Goal: Task Accomplishment & Management: Complete application form

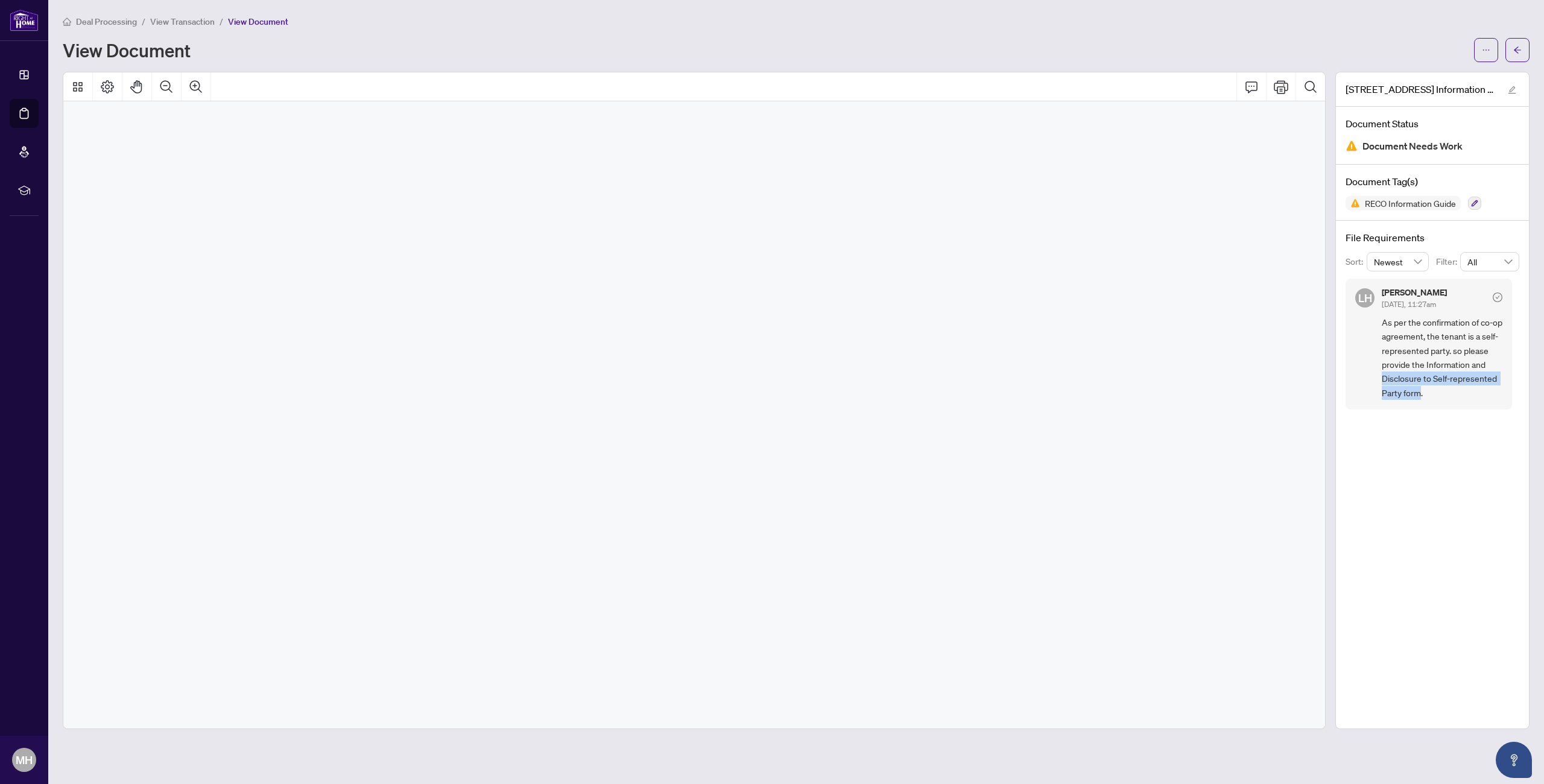
scroll to position [20094, 0]
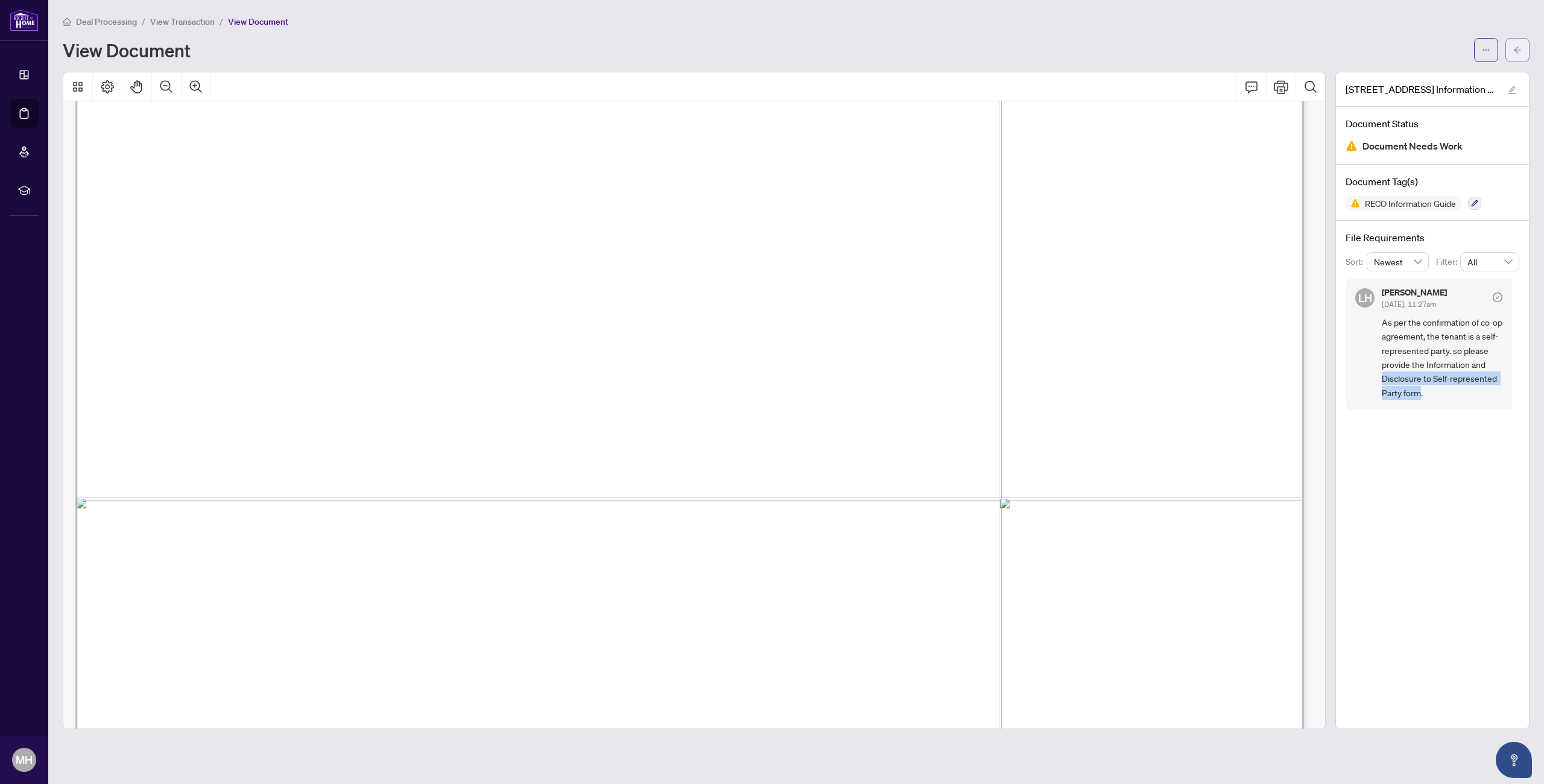
click at [1519, 51] on icon "arrow-left" at bounding box center [1517, 50] width 8 height 8
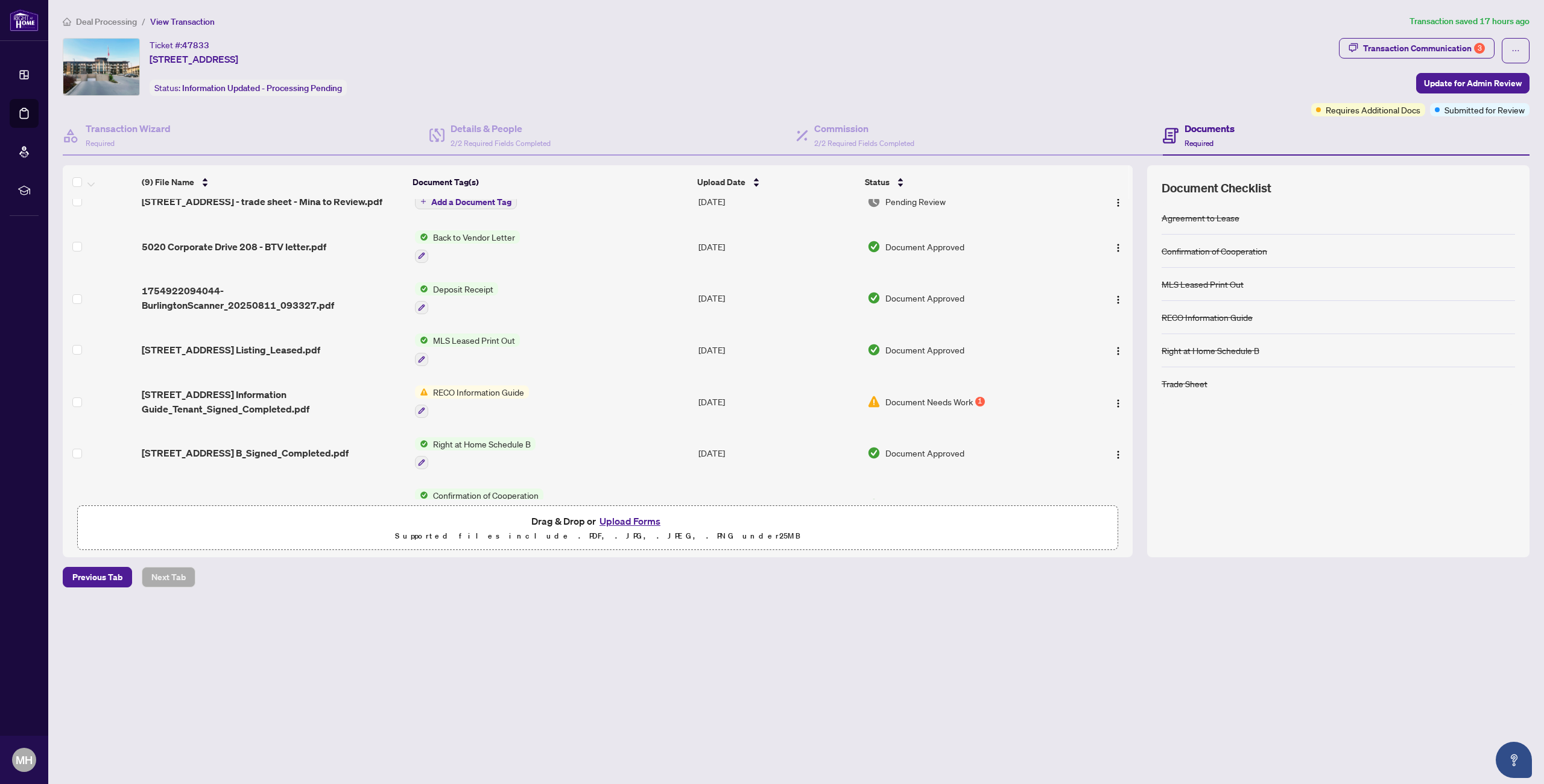
scroll to position [79, 0]
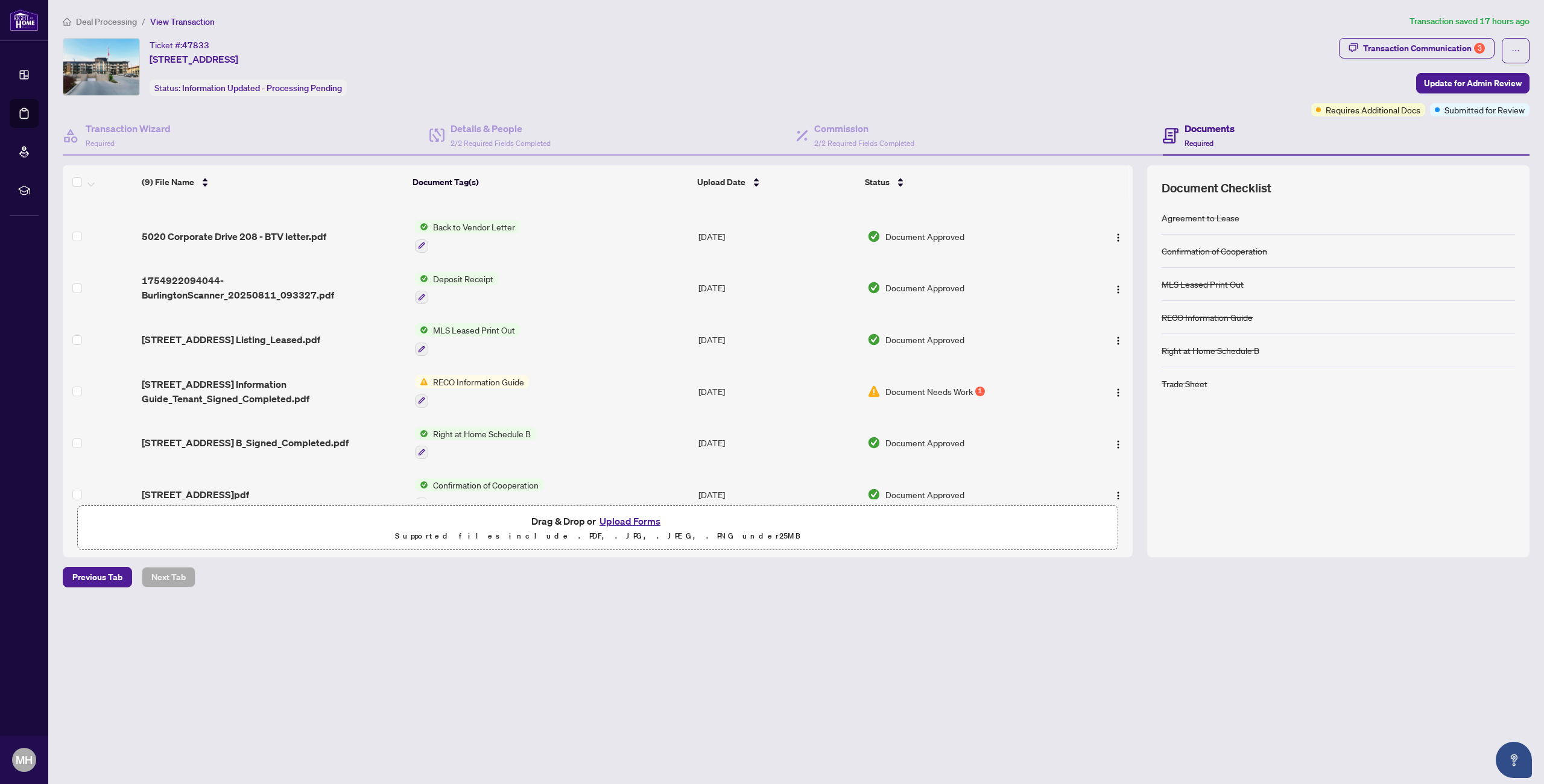
click at [451, 382] on span "RECO Information Guide" at bounding box center [479, 382] width 100 height 13
click at [579, 377] on td "RECO Information Guide" at bounding box center [552, 391] width 284 height 52
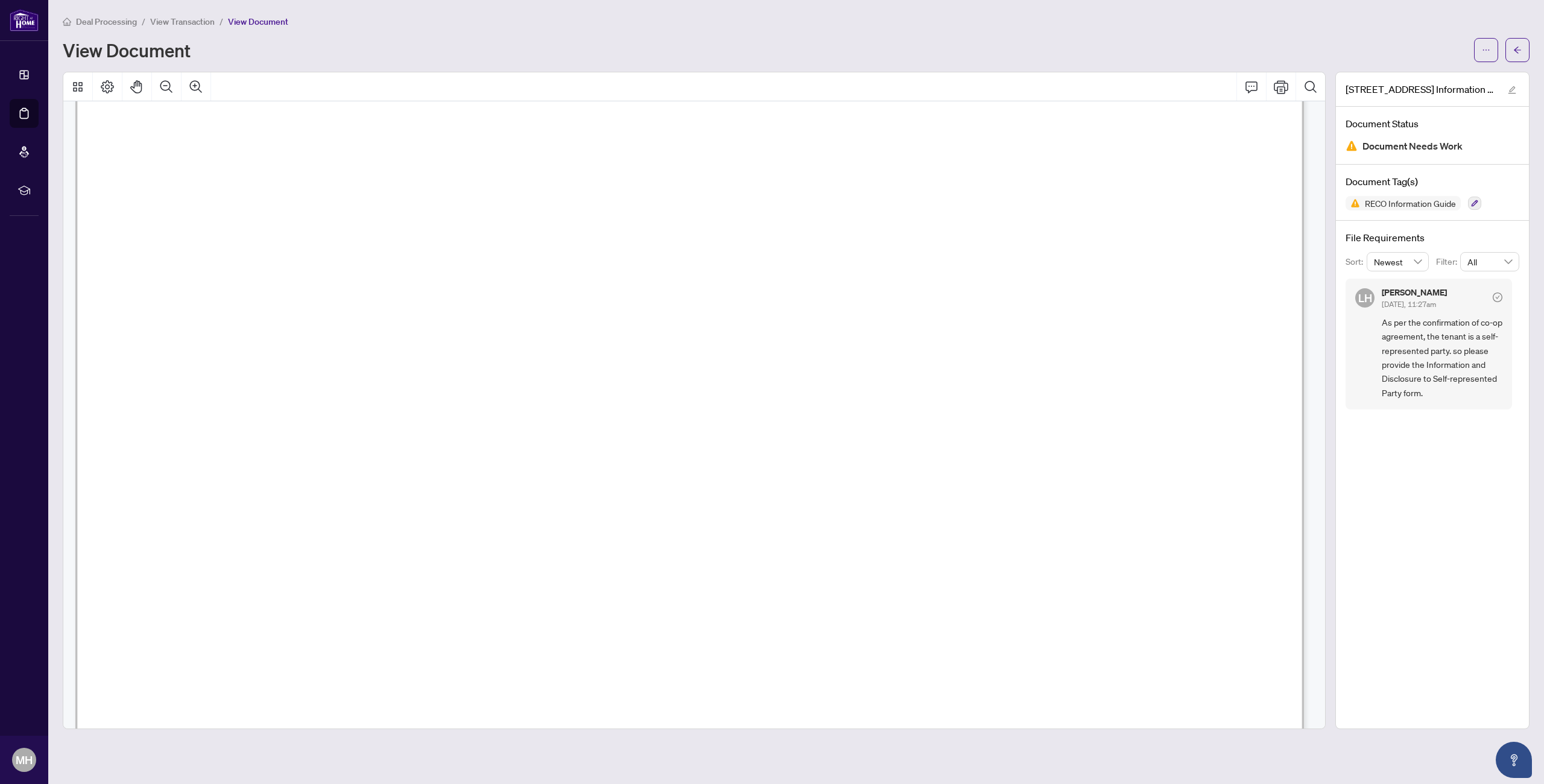
scroll to position [9075, 0]
click at [1509, 54] on button "button" at bounding box center [1517, 50] width 24 height 24
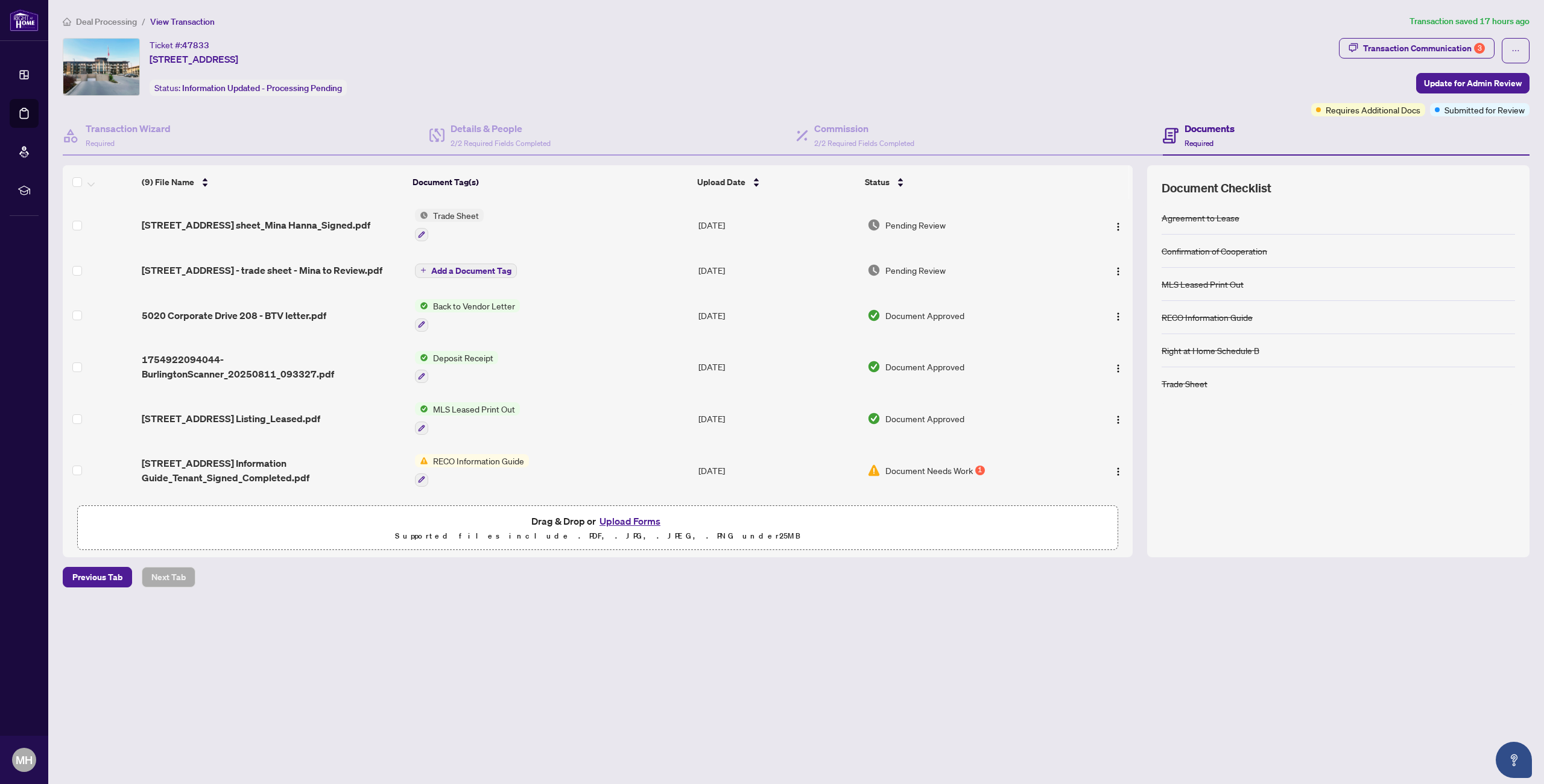
click at [617, 522] on button "Upload Forms" at bounding box center [630, 521] width 68 height 15
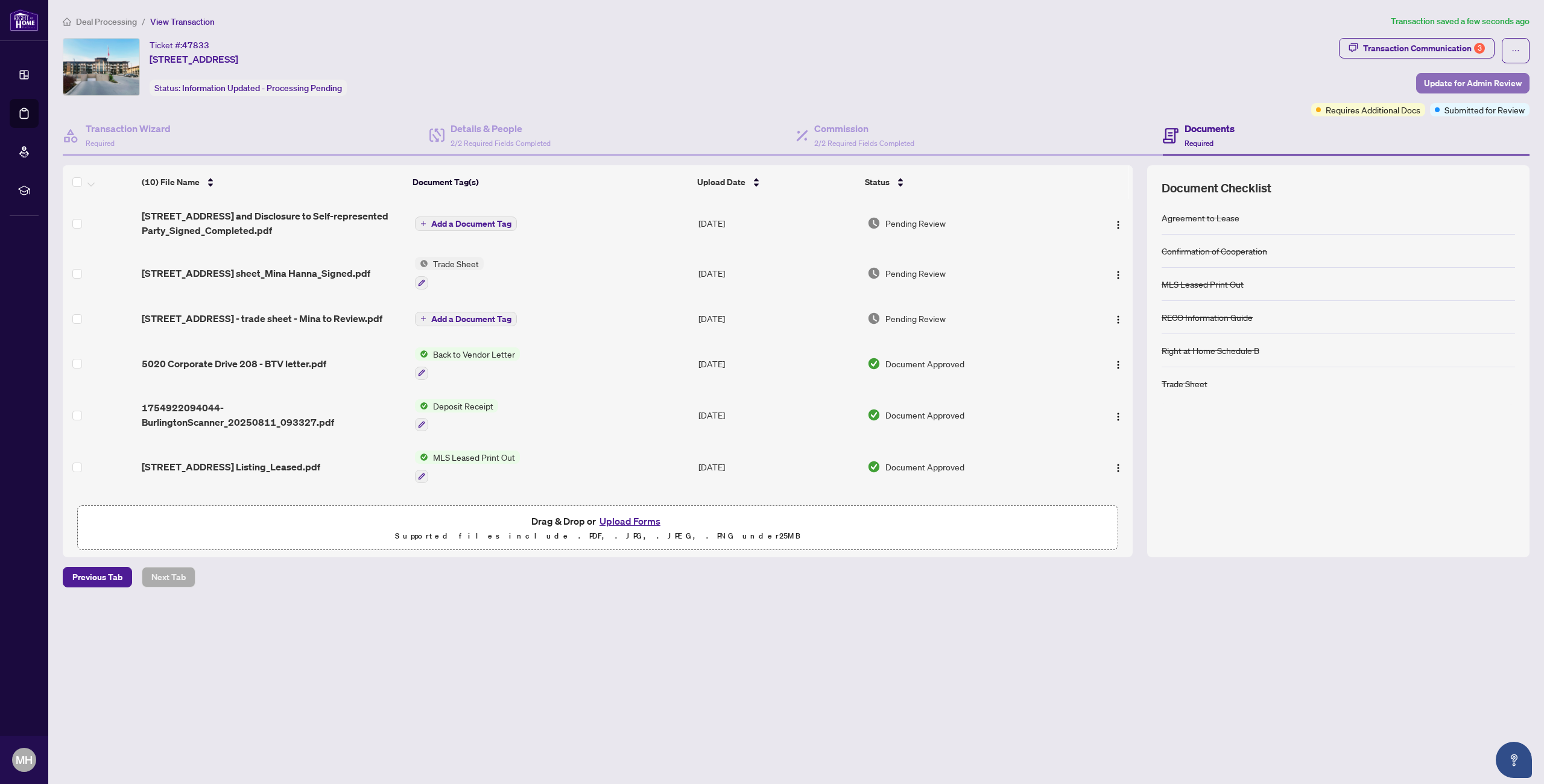
click at [1430, 84] on span "Update for Admin Review" at bounding box center [1473, 83] width 98 height 20
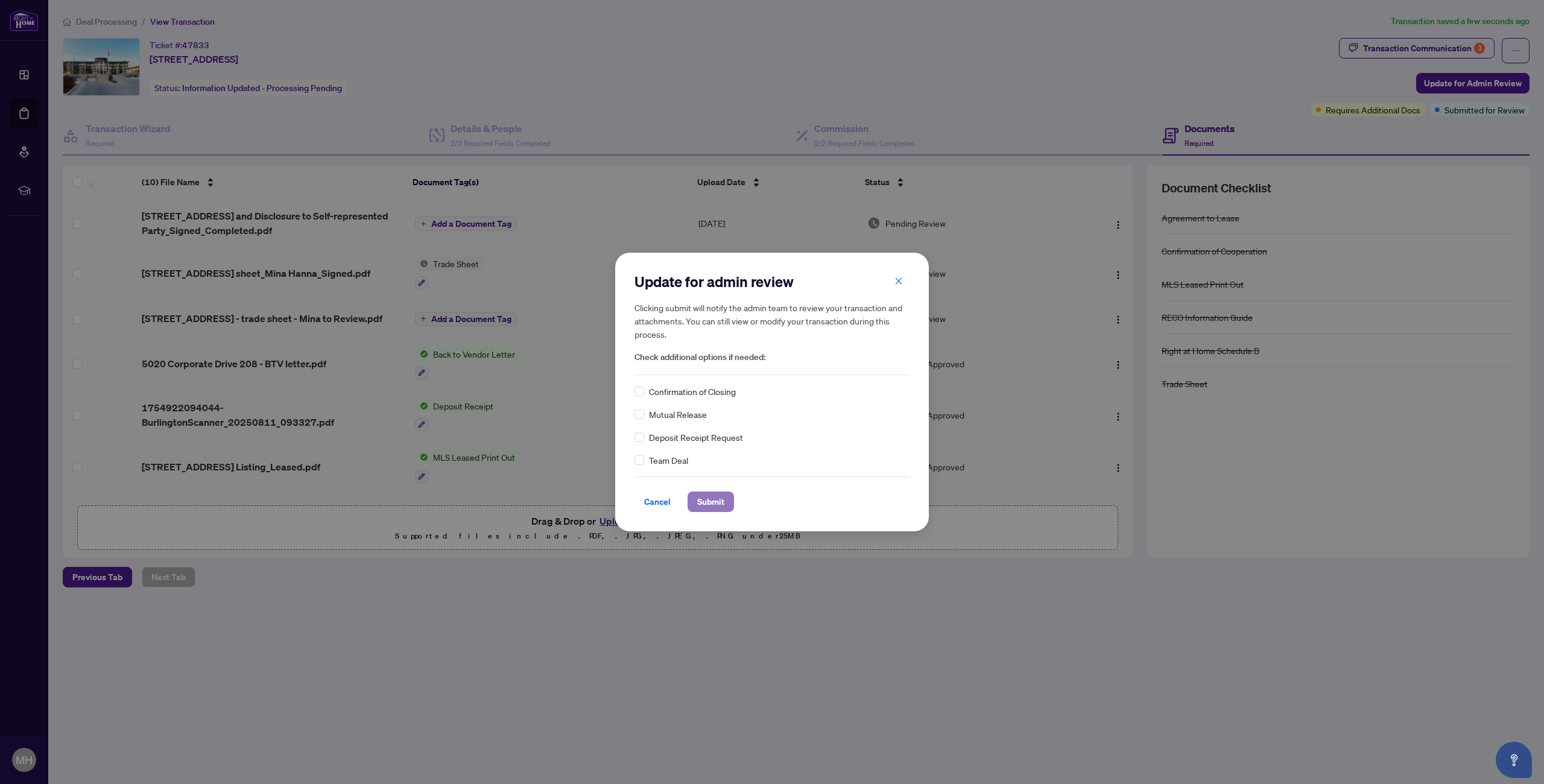
click at [707, 502] on span "Submit" at bounding box center [710, 502] width 27 height 20
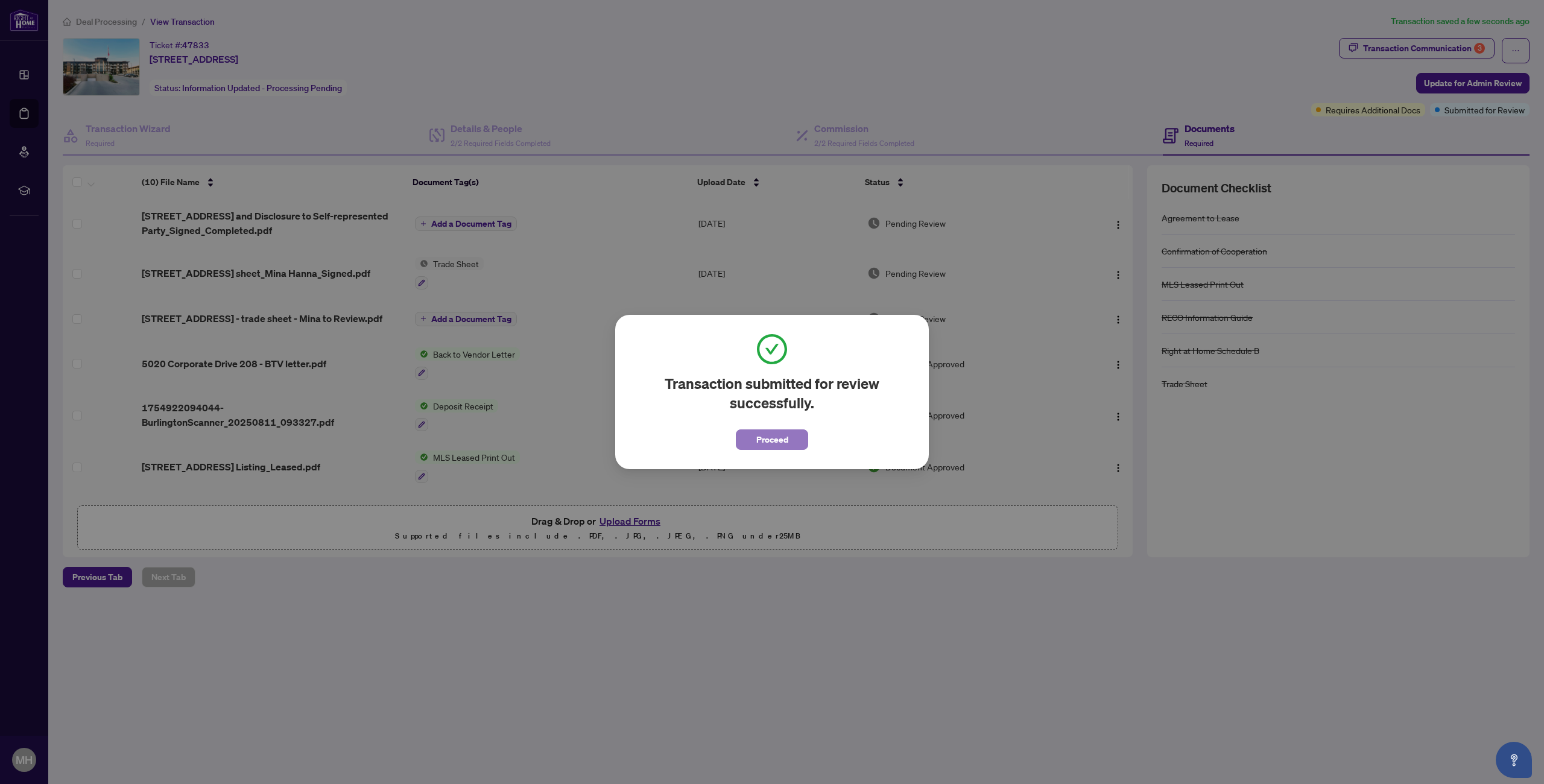
click at [776, 444] on span "Proceed" at bounding box center [772, 439] width 32 height 20
